Goal: Task Accomplishment & Management: Use online tool/utility

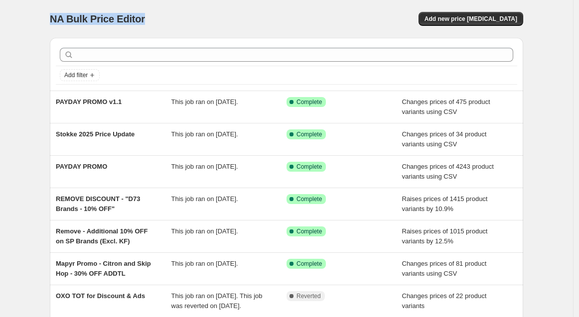
drag, startPoint x: 154, startPoint y: 13, endPoint x: 51, endPoint y: 16, distance: 102.7
click at [51, 16] on div "NA Bulk Price Editor. This page is ready NA Bulk Price Editor Add new price [ME…" at bounding box center [286, 256] width 497 height 513
copy span "NA Bulk Price Editor"
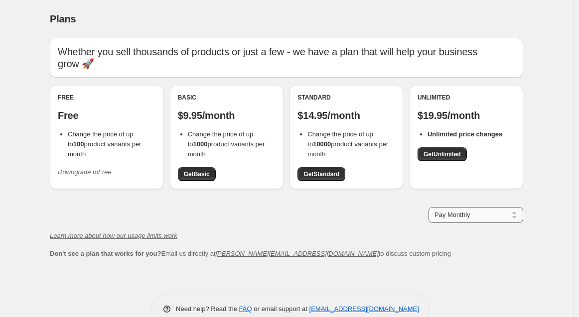
click at [462, 212] on select "Pay Monthly Pay Yearly (Save 16%)" at bounding box center [476, 215] width 95 height 16
select select "year"
click at [431, 207] on select "Pay Monthly Pay Yearly (Save 16%)" at bounding box center [476, 215] width 95 height 16
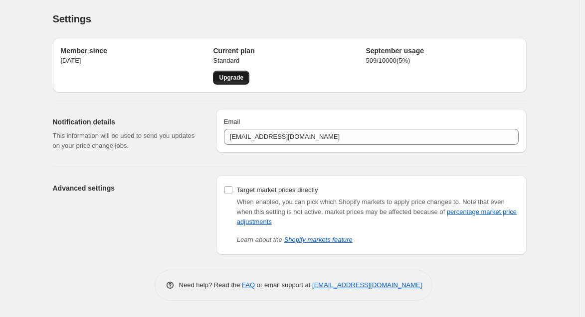
click at [229, 83] on link "Upgrade" at bounding box center [231, 78] width 36 height 14
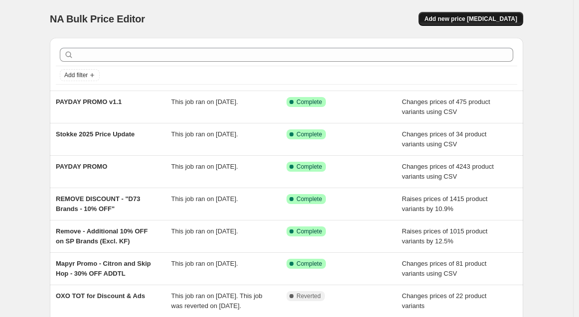
click at [504, 16] on span "Add new price change job" at bounding box center [471, 19] width 93 height 8
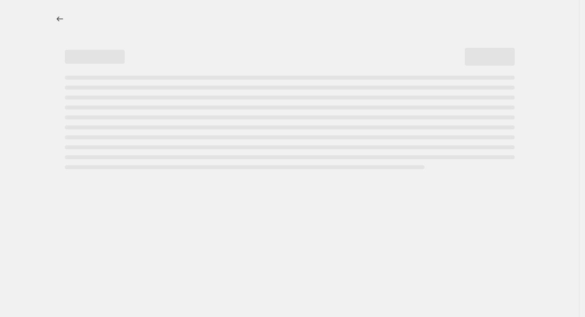
select select "percentage"
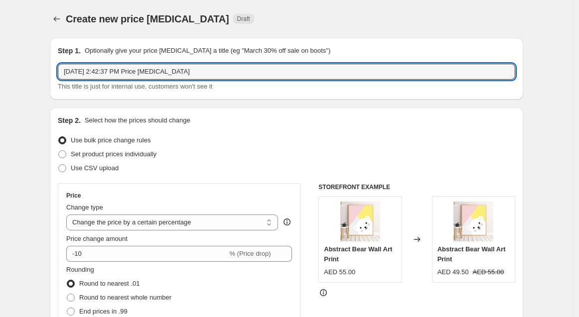
drag, startPoint x: 205, startPoint y: 72, endPoint x: -122, endPoint y: 60, distance: 326.7
click at [0, 60] on html "Home Settings Plans Skip to content Create new price change job. This page is r…" at bounding box center [289, 158] width 579 height 317
type input "Mapyr brands - 7to7 Promo"
click at [95, 165] on span "Use CSV upload" at bounding box center [95, 167] width 48 height 7
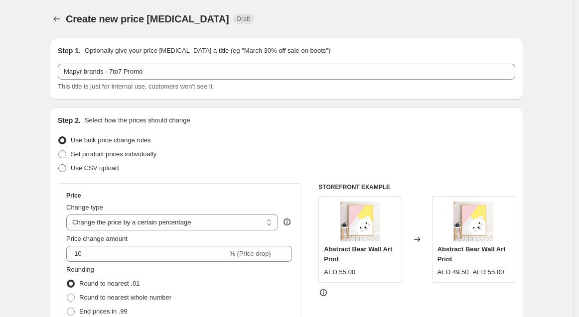
click at [62, 169] on span at bounding box center [62, 168] width 8 height 8
click at [59, 165] on input "Use CSV upload" at bounding box center [58, 164] width 0 height 0
radio input "true"
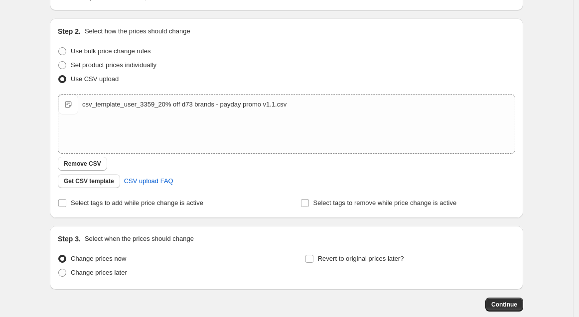
scroll to position [144, 0]
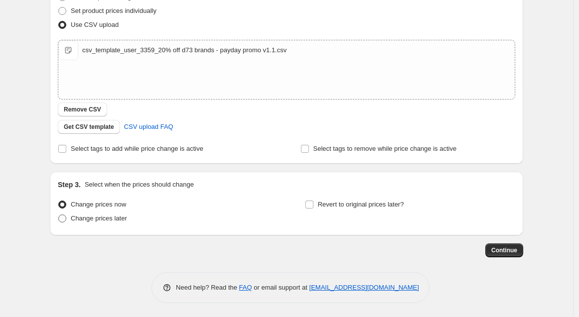
click at [64, 220] on span at bounding box center [62, 219] width 8 height 8
click at [59, 215] on input "Change prices later" at bounding box center [58, 215] width 0 height 0
radio input "true"
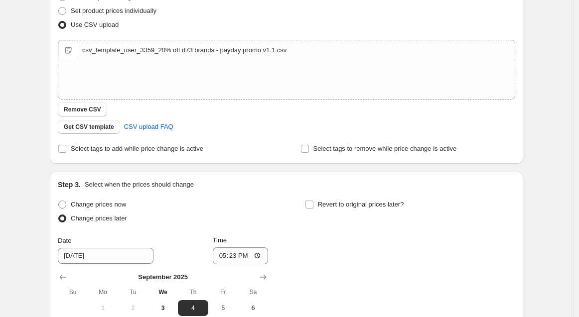
scroll to position [199, 0]
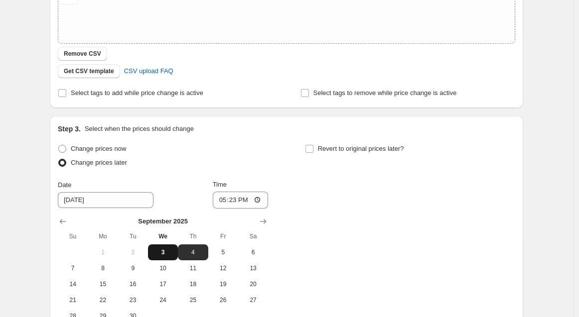
click at [165, 248] on button "3" at bounding box center [163, 253] width 30 height 16
type input "9/3/2025"
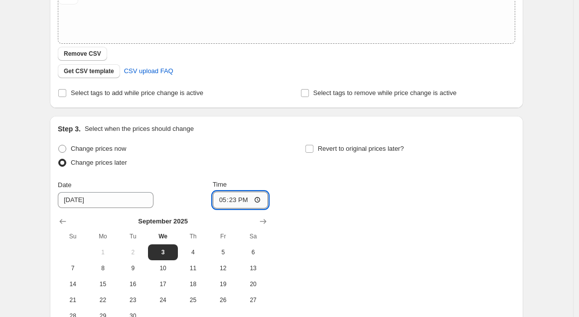
click at [233, 197] on input "17:23" at bounding box center [241, 200] width 56 height 17
click at [224, 199] on input "17:23" at bounding box center [241, 200] width 56 height 17
type input "19:00"
click at [386, 200] on div "Change prices now Change prices later Date 9/3/2025 Time 19:00 September 2025 S…" at bounding box center [287, 233] width 458 height 182
click at [223, 201] on input "19:00" at bounding box center [241, 200] width 56 height 17
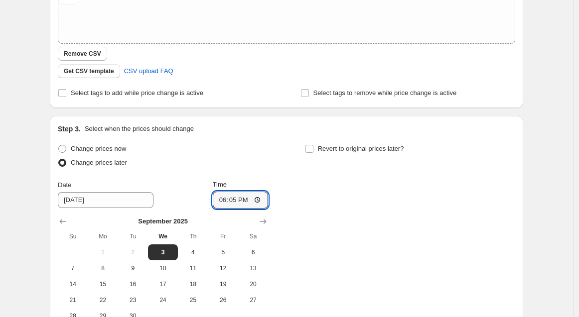
type input "18:55"
click at [373, 225] on div "Change prices now Change prices later Date 9/3/2025 Time 18:55 September 2025 S…" at bounding box center [287, 233] width 458 height 182
click at [313, 147] on input "Revert to original prices later?" at bounding box center [310, 149] width 8 height 8
checkbox input "true"
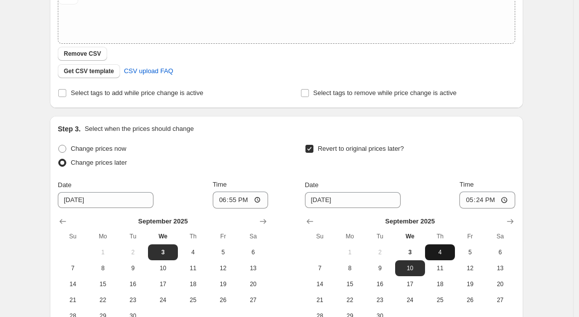
click at [439, 249] on span "4" at bounding box center [440, 253] width 22 height 8
type input "9/4/2025"
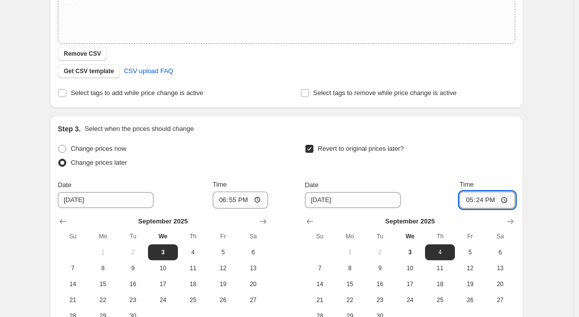
click at [471, 199] on input "17:24" at bounding box center [488, 200] width 56 height 17
type input "07:00"
click at [477, 143] on div "Revert to original prices later?" at bounding box center [410, 157] width 210 height 30
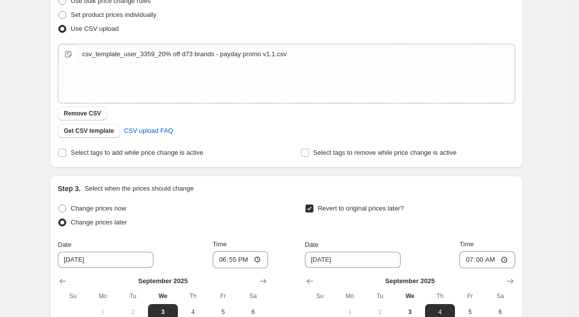
scroll to position [33, 0]
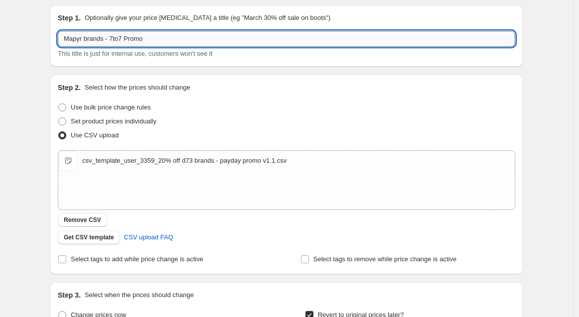
drag, startPoint x: 108, startPoint y: 37, endPoint x: 125, endPoint y: 41, distance: 17.3
click at [108, 37] on input "Mapyr brands - 7to7 Promo" at bounding box center [287, 39] width 458 height 16
click at [220, 40] on input "Mapyr brands 10% OFF - 7to7 Promo" at bounding box center [287, 39] width 458 height 16
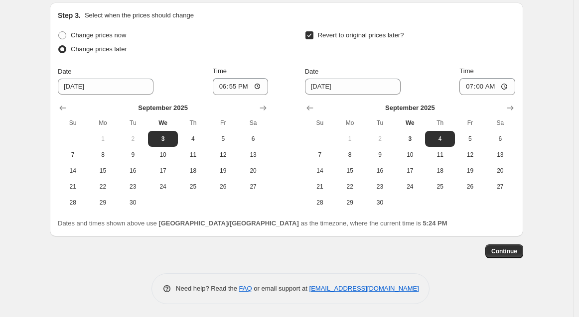
scroll to position [314, 0]
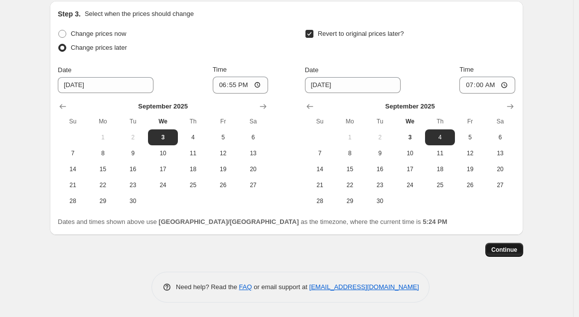
type input "Mapyr brands 10% OFF - 7to7 Promo"
click at [512, 250] on span "Continue" at bounding box center [504, 250] width 26 height 8
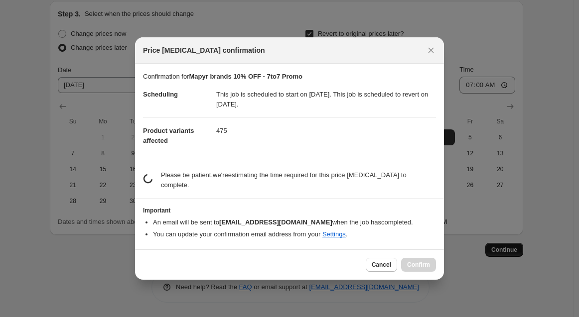
scroll to position [0, 0]
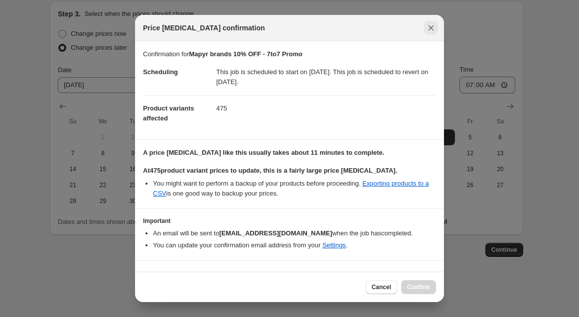
click at [426, 29] on button "Close" at bounding box center [431, 28] width 14 height 14
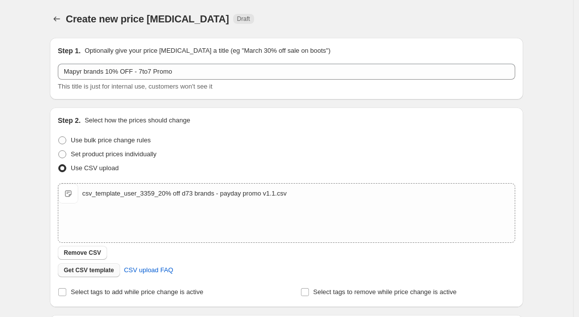
click at [88, 251] on span "Remove CSV" at bounding box center [82, 253] width 37 height 8
click at [547, 121] on div "Create new price change job. This page is ready Create new price change job Dra…" at bounding box center [286, 316] width 573 height 632
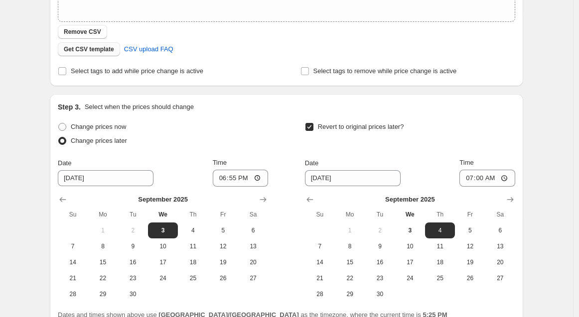
scroll to position [314, 0]
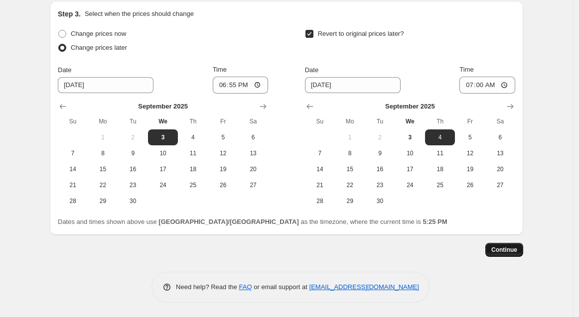
click at [515, 248] on span "Continue" at bounding box center [504, 250] width 26 height 8
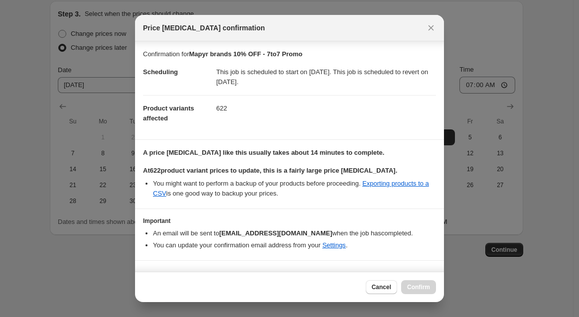
scroll to position [17, 0]
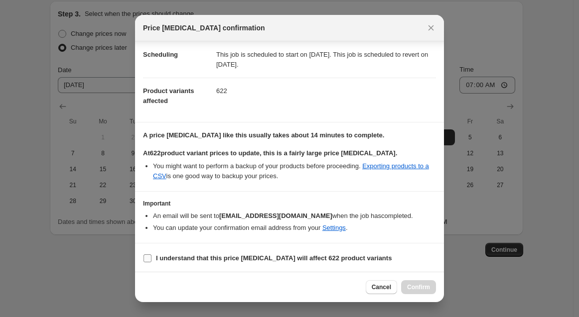
click at [147, 257] on input "I understand that this price change job will affect 622 product variants" at bounding box center [148, 259] width 8 height 8
checkbox input "true"
click at [420, 288] on span "Confirm" at bounding box center [418, 288] width 23 height 8
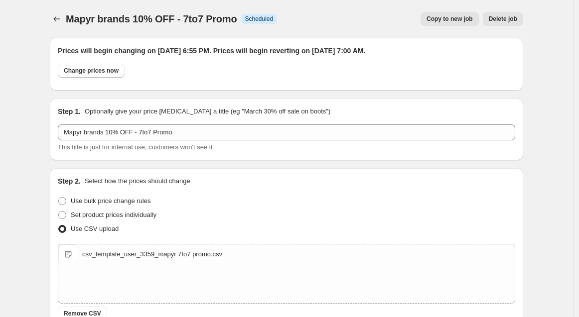
click at [446, 21] on span "Copy to new job" at bounding box center [450, 19] width 46 height 8
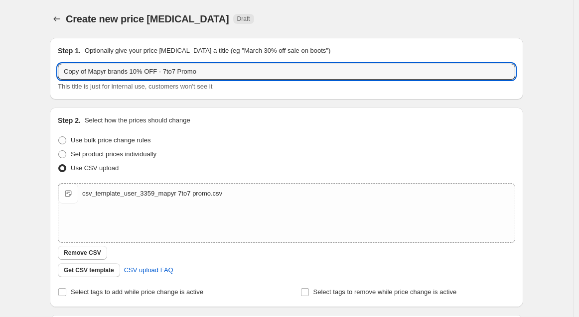
drag, startPoint x: 92, startPoint y: 72, endPoint x: 28, endPoint y: 73, distance: 63.3
click at [28, 73] on div "Create new price change job. This page is ready Create new price change job Dra…" at bounding box center [286, 231] width 573 height 462
click at [226, 75] on input "Mapyr brands 10% OFF - 7to7 Promo" at bounding box center [287, 72] width 458 height 16
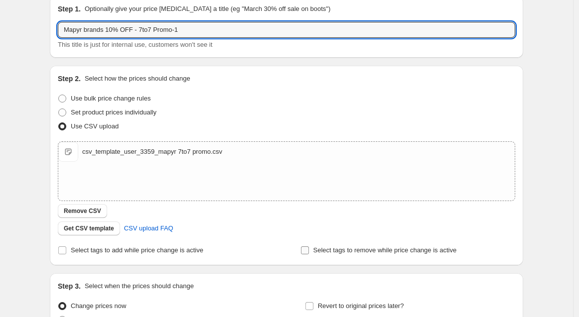
scroll to position [111, 0]
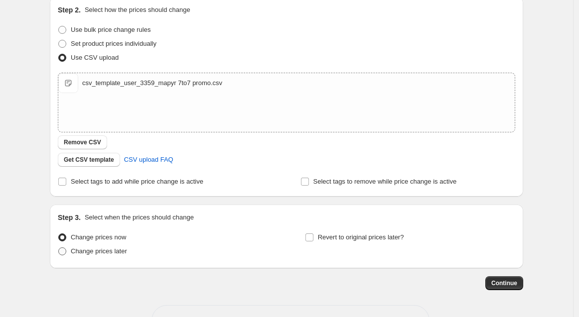
type input "Mapyr brands 10% OFF - 7to7 Promo-1"
click at [64, 253] on span at bounding box center [62, 252] width 8 height 8
click at [59, 248] on input "Change prices later" at bounding box center [58, 248] width 0 height 0
radio input "true"
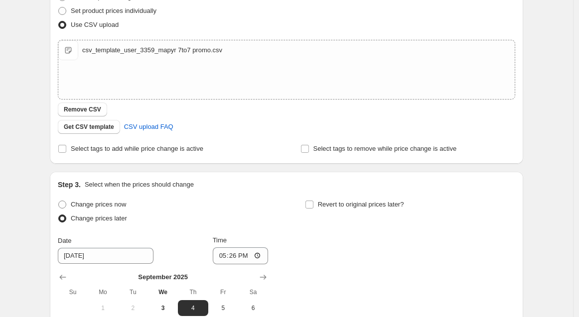
scroll to position [166, 0]
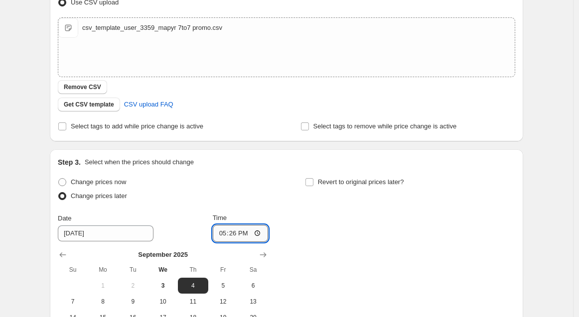
click at [226, 235] on input "17:26" at bounding box center [241, 233] width 56 height 17
type input "18:55"
click at [313, 181] on input "Revert to original prices later?" at bounding box center [310, 182] width 8 height 8
checkbox input "true"
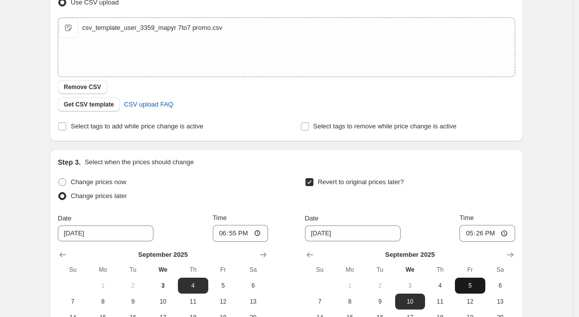
click at [471, 287] on span "5" at bounding box center [470, 286] width 22 height 8
type input "9/5/2025"
click at [470, 234] on input "17:26" at bounding box center [488, 233] width 56 height 17
type input "07:00"
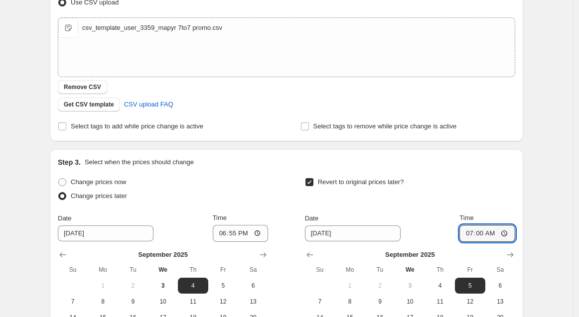
click at [552, 111] on div "Create new price change job. This page is ready Create new price change job Dra…" at bounding box center [286, 150] width 573 height 632
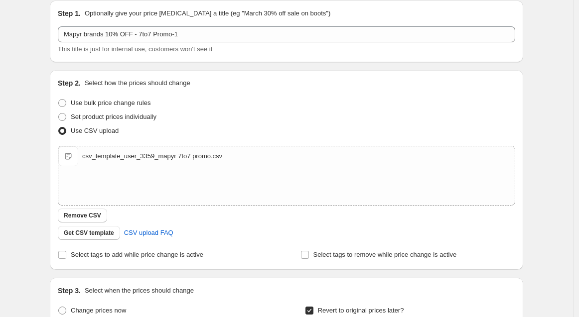
scroll to position [314, 0]
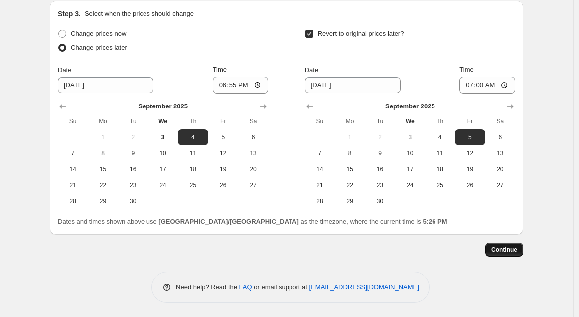
click at [504, 252] on span "Continue" at bounding box center [504, 250] width 26 height 8
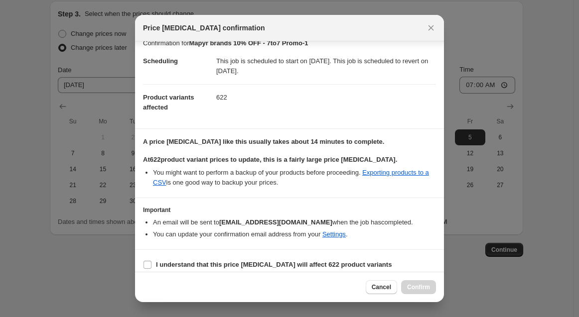
scroll to position [17, 0]
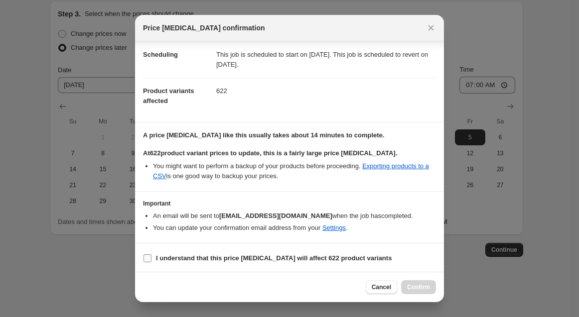
click at [149, 256] on input "I understand that this price change job will affect 622 product variants" at bounding box center [148, 259] width 8 height 8
checkbox input "true"
click at [423, 285] on span "Confirm" at bounding box center [418, 288] width 23 height 8
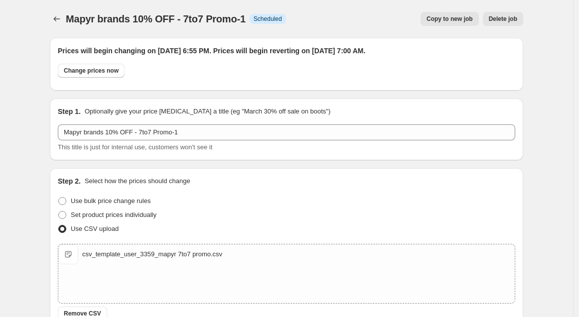
click at [463, 15] on span "Copy to new job" at bounding box center [450, 19] width 46 height 8
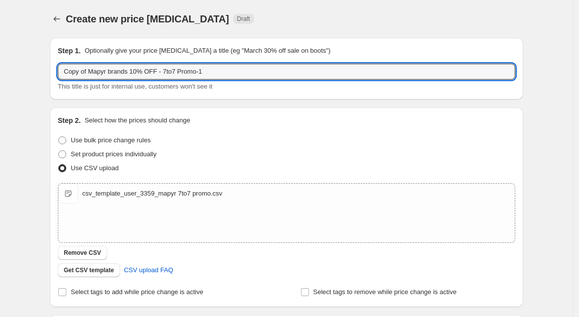
drag, startPoint x: 92, startPoint y: 70, endPoint x: -46, endPoint y: 75, distance: 137.6
click at [0, 75] on html "Home Settings Plans Skip to content Create new price change job. This page is r…" at bounding box center [289, 158] width 579 height 317
click at [191, 78] on input "Mapyr brands 10% OFF - 7to7 Promo-1" at bounding box center [287, 72] width 458 height 16
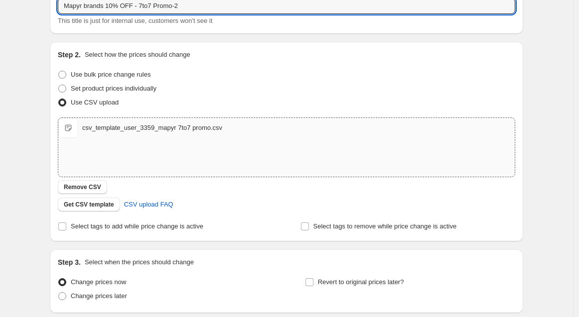
scroll to position [144, 0]
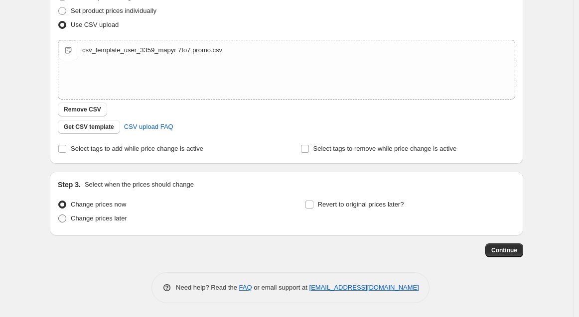
type input "Mapyr brands 10% OFF - 7to7 Promo-2"
click at [71, 221] on label "Change prices later" at bounding box center [92, 219] width 69 height 14
click at [59, 215] on input "Change prices later" at bounding box center [58, 215] width 0 height 0
radio input "true"
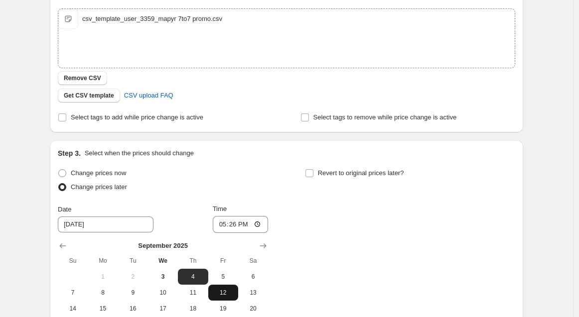
scroll to position [199, 0]
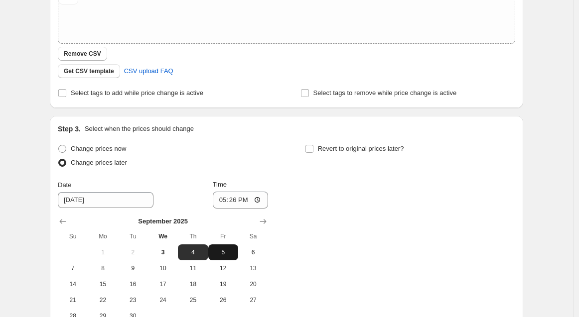
click at [226, 257] on button "5" at bounding box center [223, 253] width 30 height 16
type input "9/5/2025"
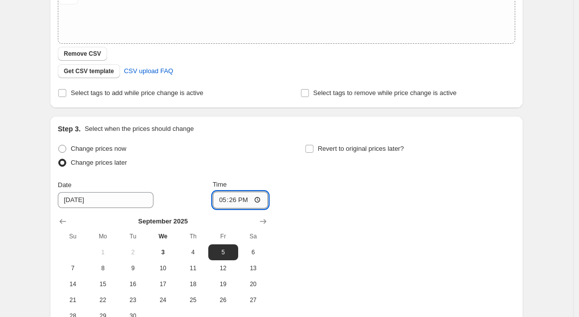
click at [223, 198] on input "17:26" at bounding box center [241, 200] width 56 height 17
type input "18:55"
click at [313, 149] on input "Revert to original prices later?" at bounding box center [310, 149] width 8 height 8
checkbox input "true"
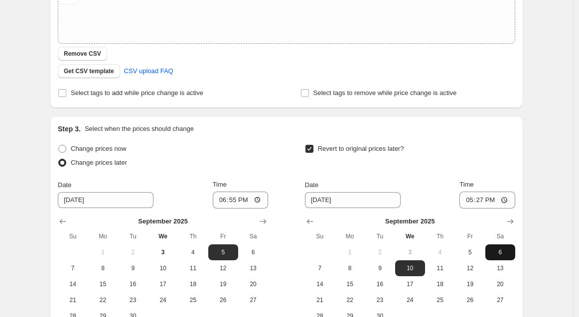
click at [500, 252] on span "6" at bounding box center [500, 253] width 22 height 8
type input "9/6/2025"
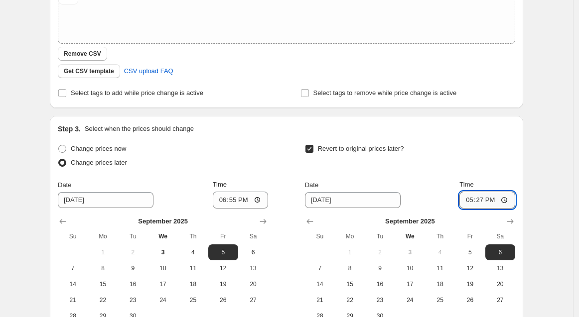
click at [473, 198] on input "17:27" at bounding box center [488, 200] width 56 height 17
type input "07:00"
click at [488, 139] on div "Step 3. Select when the prices should change Change prices now Change prices la…" at bounding box center [287, 233] width 458 height 218
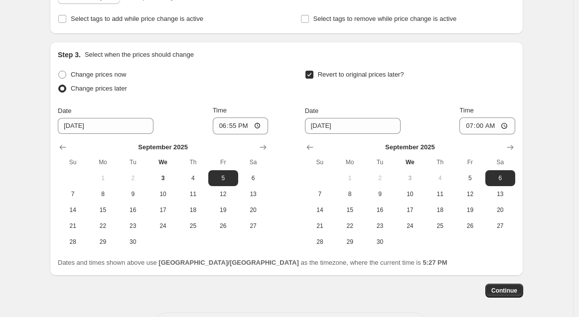
scroll to position [314, 0]
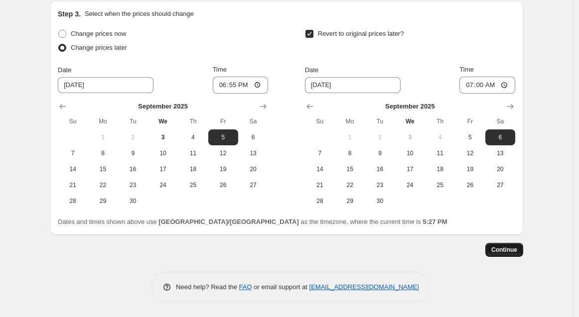
click at [504, 247] on span "Continue" at bounding box center [504, 250] width 26 height 8
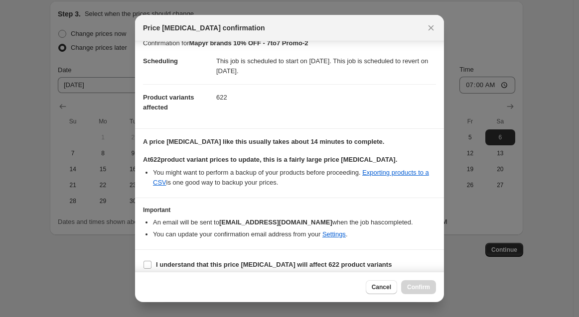
scroll to position [17, 0]
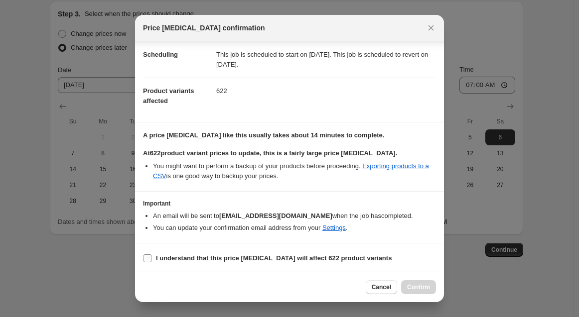
click at [146, 258] on input "I understand that this price change job will affect 622 product variants" at bounding box center [148, 259] width 8 height 8
checkbox input "true"
click at [409, 287] on span "Confirm" at bounding box center [418, 288] width 23 height 8
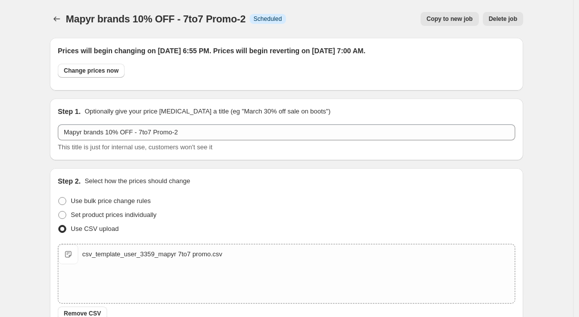
click at [454, 18] on span "Copy to new job" at bounding box center [450, 19] width 46 height 8
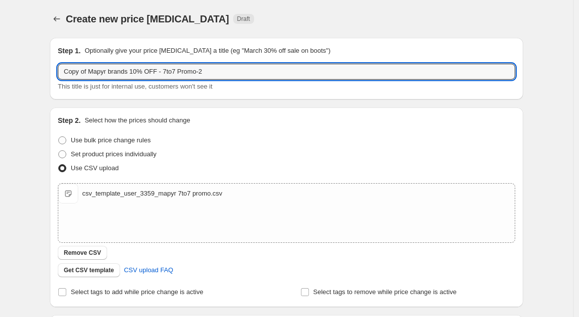
drag, startPoint x: 91, startPoint y: 71, endPoint x: -60, endPoint y: 71, distance: 151.0
click at [0, 71] on html "Home Settings Plans Skip to content Create new price change job. This page is r…" at bounding box center [289, 158] width 579 height 317
click at [198, 75] on input "Mapyr brands 10% OFF - 7to7 Promo-2" at bounding box center [287, 72] width 458 height 16
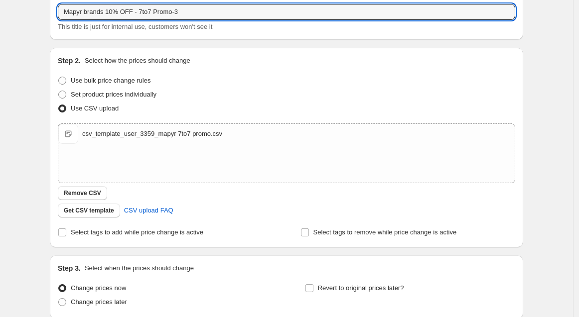
scroll to position [144, 0]
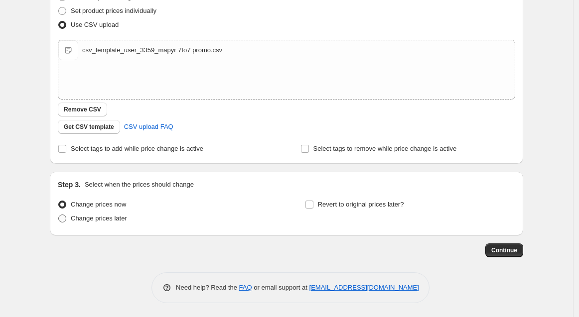
type input "Mapyr brands 10% OFF - 7to7 Promo-3"
click at [65, 214] on span at bounding box center [62, 218] width 9 height 9
click at [59, 215] on input "Change prices later" at bounding box center [58, 215] width 0 height 0
radio input "true"
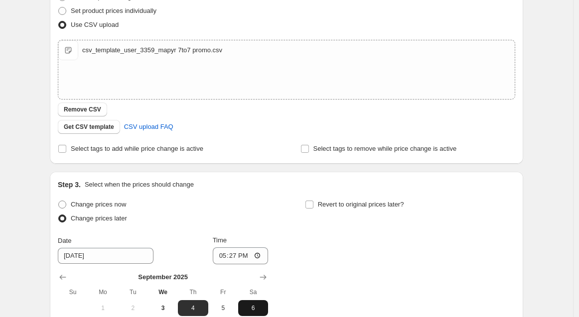
click at [257, 305] on span "6" at bounding box center [253, 309] width 22 height 8
type input "9/6/2025"
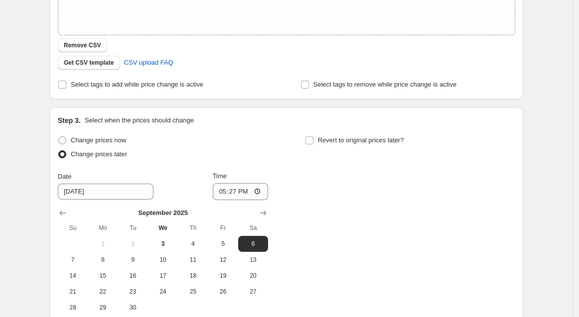
scroll to position [255, 0]
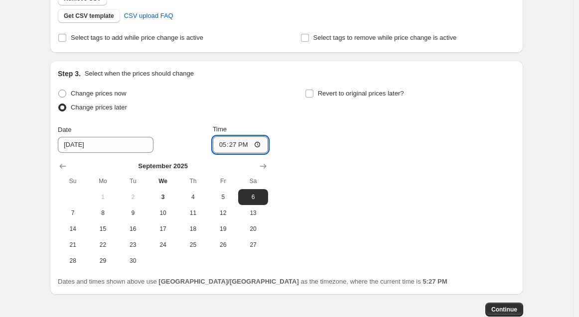
click at [223, 142] on input "17:27" at bounding box center [241, 145] width 56 height 17
type input "18:55"
click at [310, 93] on input "Revert to original prices later?" at bounding box center [310, 94] width 8 height 8
checkbox input "true"
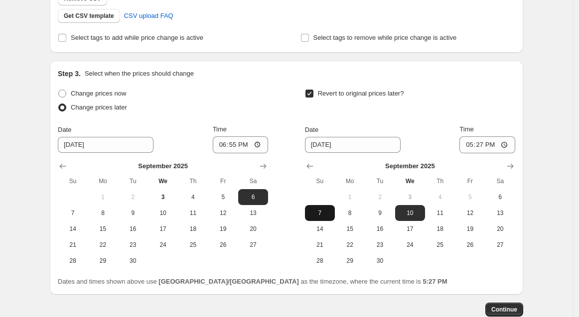
click at [317, 215] on span "7" at bounding box center [320, 213] width 22 height 8
type input "9/7/2025"
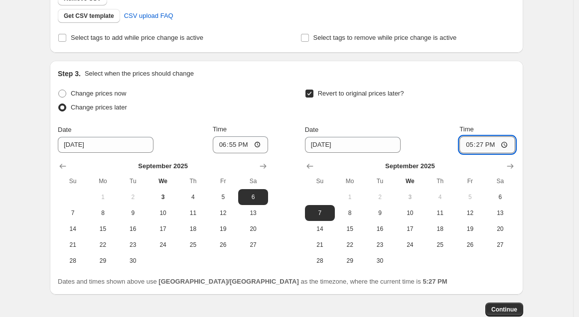
click at [470, 145] on input "17:27" at bounding box center [488, 145] width 56 height 17
type input "07:00"
click at [515, 312] on span "Continue" at bounding box center [504, 310] width 26 height 8
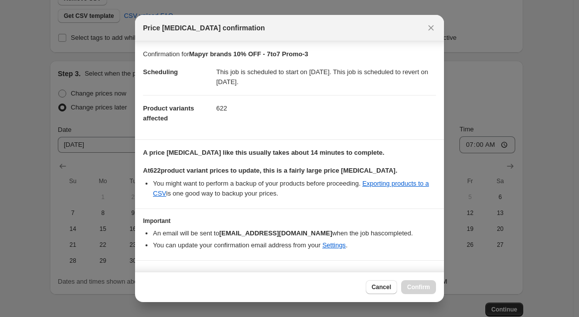
scroll to position [17, 0]
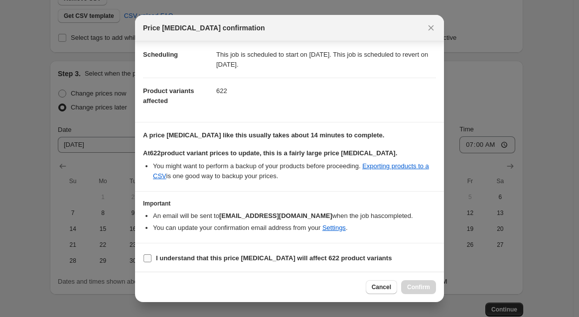
click at [148, 259] on input "I understand that this price change job will affect 622 product variants" at bounding box center [148, 259] width 8 height 8
checkbox input "true"
click at [421, 286] on span "Confirm" at bounding box center [418, 288] width 23 height 8
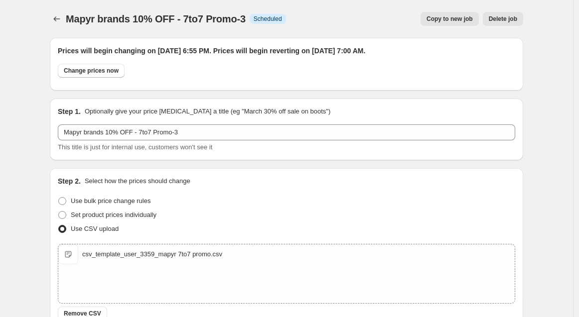
click at [463, 22] on span "Copy to new job" at bounding box center [450, 19] width 46 height 8
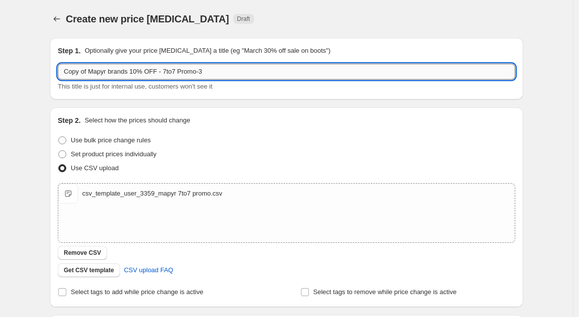
click at [213, 72] on input "Copy of Mapyr brands 10% OFF - 7to7 Promo-3" at bounding box center [287, 72] width 458 height 16
drag, startPoint x: 94, startPoint y: 69, endPoint x: -14, endPoint y: 72, distance: 108.2
click at [0, 72] on html "Home Settings Plans Skip to content Create new price change job. This page is r…" at bounding box center [289, 158] width 579 height 317
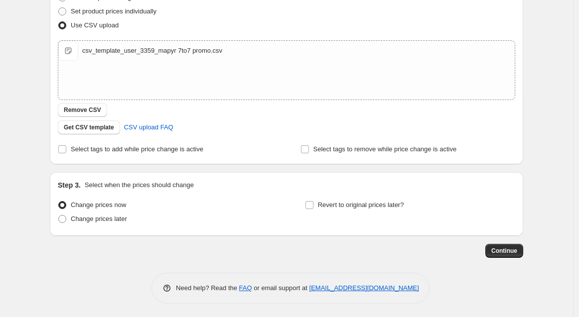
scroll to position [144, 0]
type input "Mapyr brands 10% OFF - 7to7 Promo-4"
click at [64, 217] on span at bounding box center [62, 219] width 8 height 8
click at [59, 215] on input "Change prices later" at bounding box center [58, 215] width 0 height 0
radio input "true"
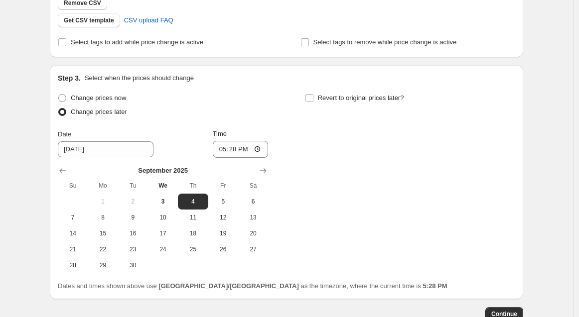
scroll to position [255, 0]
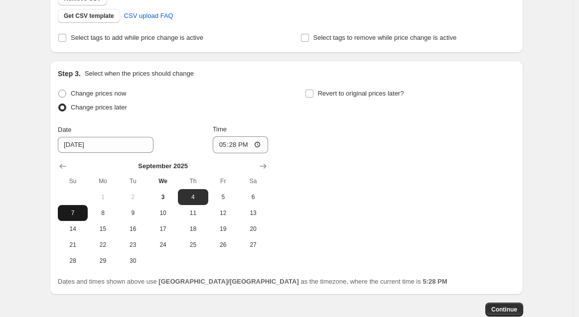
click at [82, 214] on span "7" at bounding box center [73, 213] width 22 height 8
type input "9/7/2025"
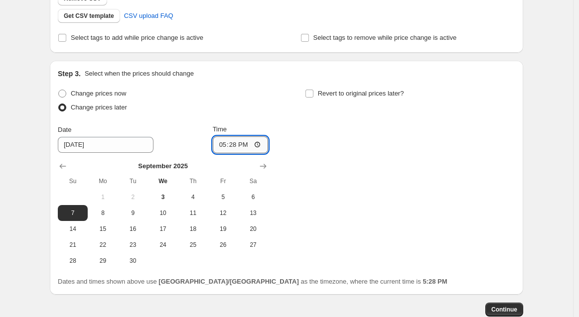
click at [228, 144] on input "17:28" at bounding box center [241, 145] width 56 height 17
type input "18:55"
click at [313, 93] on input "Revert to original prices later?" at bounding box center [310, 94] width 8 height 8
checkbox input "true"
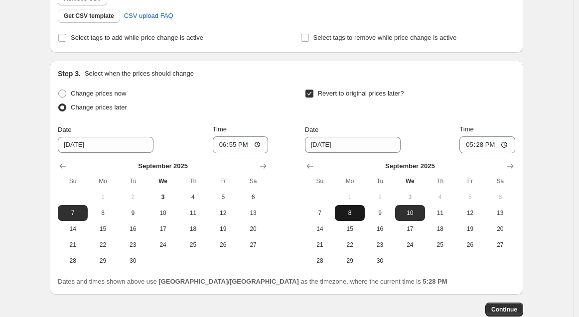
click at [348, 217] on button "8" at bounding box center [350, 213] width 30 height 16
type input "9/8/2025"
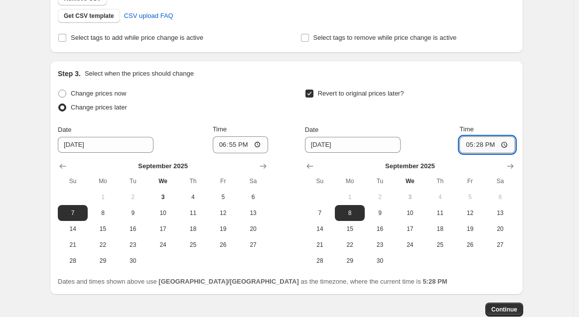
click at [467, 142] on input "17:28" at bounding box center [488, 145] width 56 height 17
type input "07:00"
click at [517, 310] on span "Continue" at bounding box center [504, 310] width 26 height 8
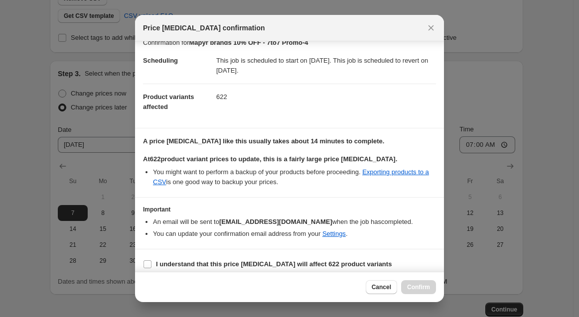
scroll to position [17, 0]
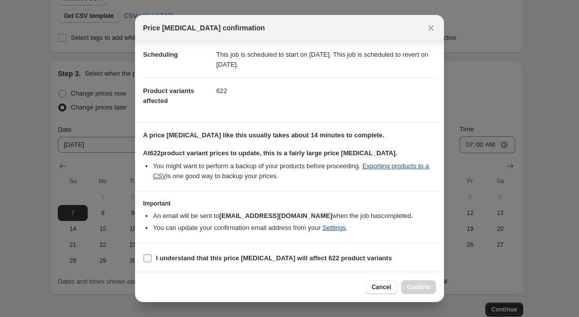
click at [146, 257] on input "I understand that this price change job will affect 622 product variants" at bounding box center [148, 259] width 8 height 8
checkbox input "true"
click at [407, 287] on button "Confirm" at bounding box center [418, 288] width 35 height 14
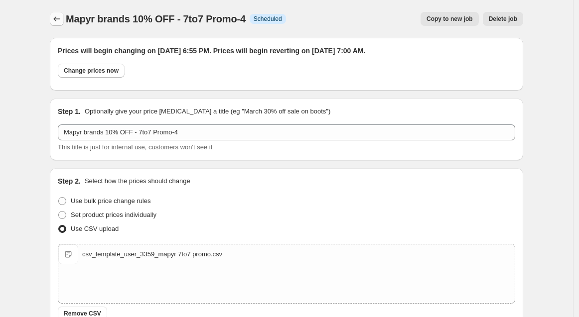
click at [54, 17] on button "Price change jobs" at bounding box center [57, 19] width 14 height 14
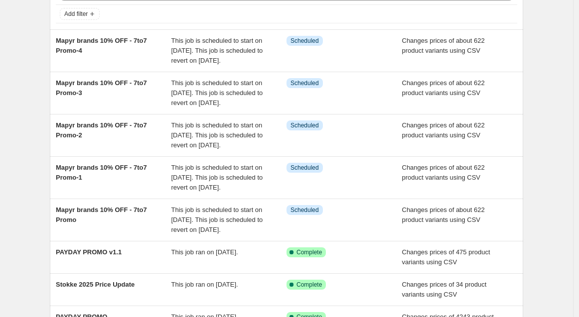
scroll to position [36, 0]
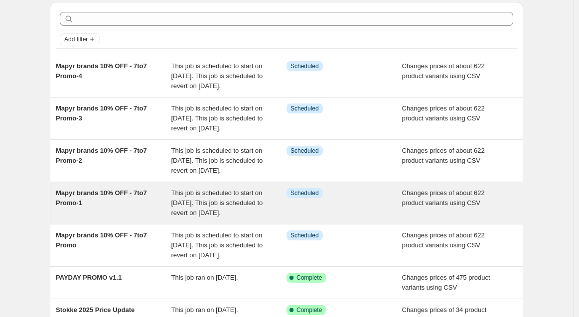
drag, startPoint x: 562, startPoint y: 221, endPoint x: 470, endPoint y: 257, distance: 98.5
click at [562, 221] on div "NA Bulk Price Editor. This page is ready NA Bulk Price Editor Add new price cha…" at bounding box center [286, 245] width 573 height 563
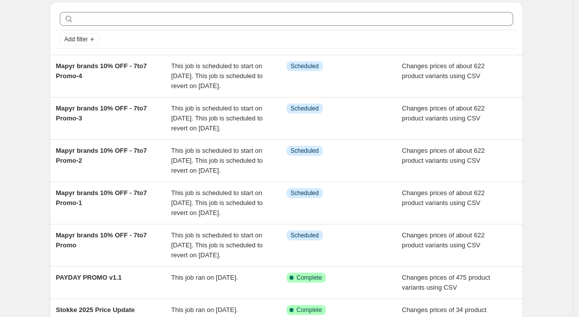
click at [32, 99] on div "NA Bulk Price Editor. This page is ready NA Bulk Price Editor Add new price cha…" at bounding box center [286, 245] width 573 height 563
click at [30, 46] on div "NA Bulk Price Editor. This page is ready NA Bulk Price Editor Add new price cha…" at bounding box center [286, 245] width 573 height 563
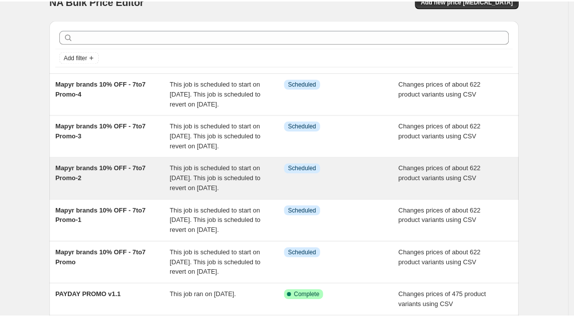
scroll to position [0, 0]
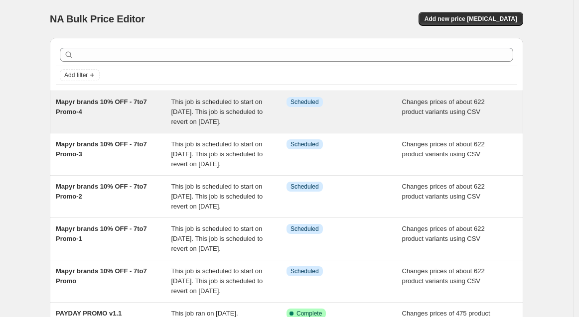
click at [229, 110] on span "This job is scheduled to start on 7 September 2025. This job is scheduled to re…" at bounding box center [217, 111] width 92 height 27
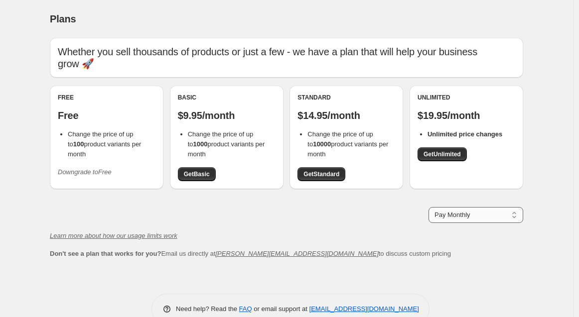
click at [508, 214] on select "Pay Monthly Pay Yearly (Save 16%)" at bounding box center [476, 215] width 95 height 16
select select "year"
click at [431, 207] on select "Pay Monthly Pay Yearly (Save 16%)" at bounding box center [476, 215] width 95 height 16
